Goal: Task Accomplishment & Management: Manage account settings

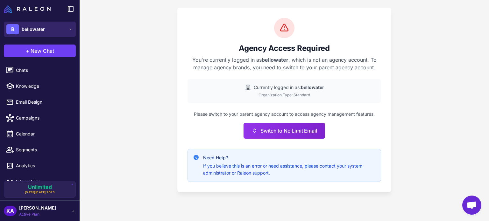
click at [34, 32] on span "bellowater" at bounding box center [33, 29] width 23 height 7
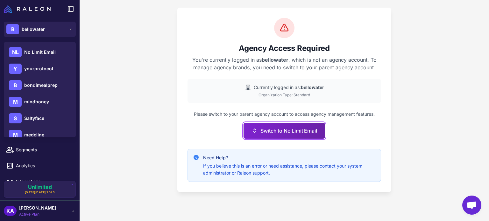
click at [293, 132] on button "Switch to No Limit Email" at bounding box center [283, 131] width 81 height 16
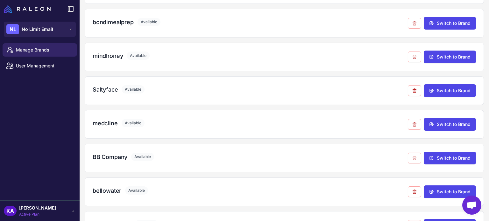
scroll to position [95, 0]
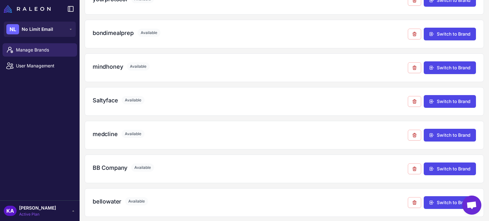
click at [41, 122] on div "Manage Brands User Management" at bounding box center [40, 121] width 80 height 160
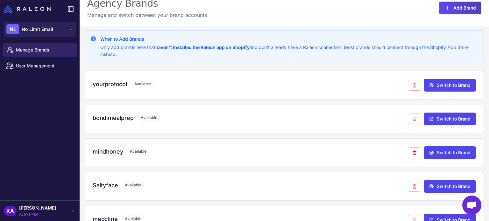
scroll to position [0, 0]
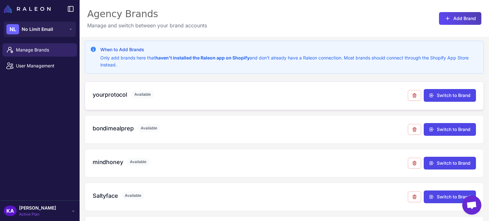
click at [120, 95] on h3 "yourprotocol" at bounding box center [110, 94] width 35 height 9
click at [452, 20] on button "Add Brand" at bounding box center [460, 18] width 42 height 13
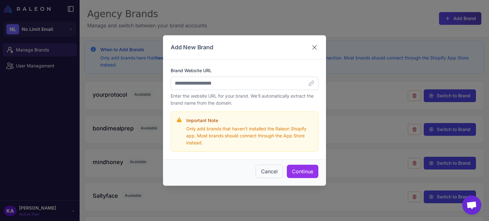
click at [313, 46] on icon at bounding box center [315, 48] width 4 height 4
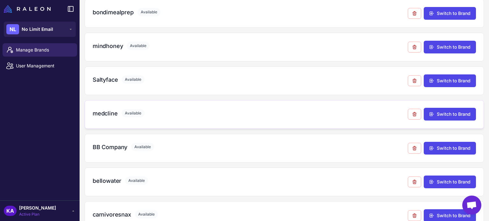
scroll to position [127, 0]
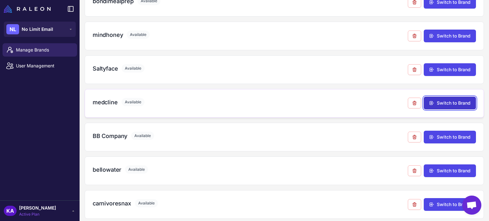
click at [431, 97] on button "Switch to Brand" at bounding box center [450, 103] width 52 height 13
